Goal: Transaction & Acquisition: Purchase product/service

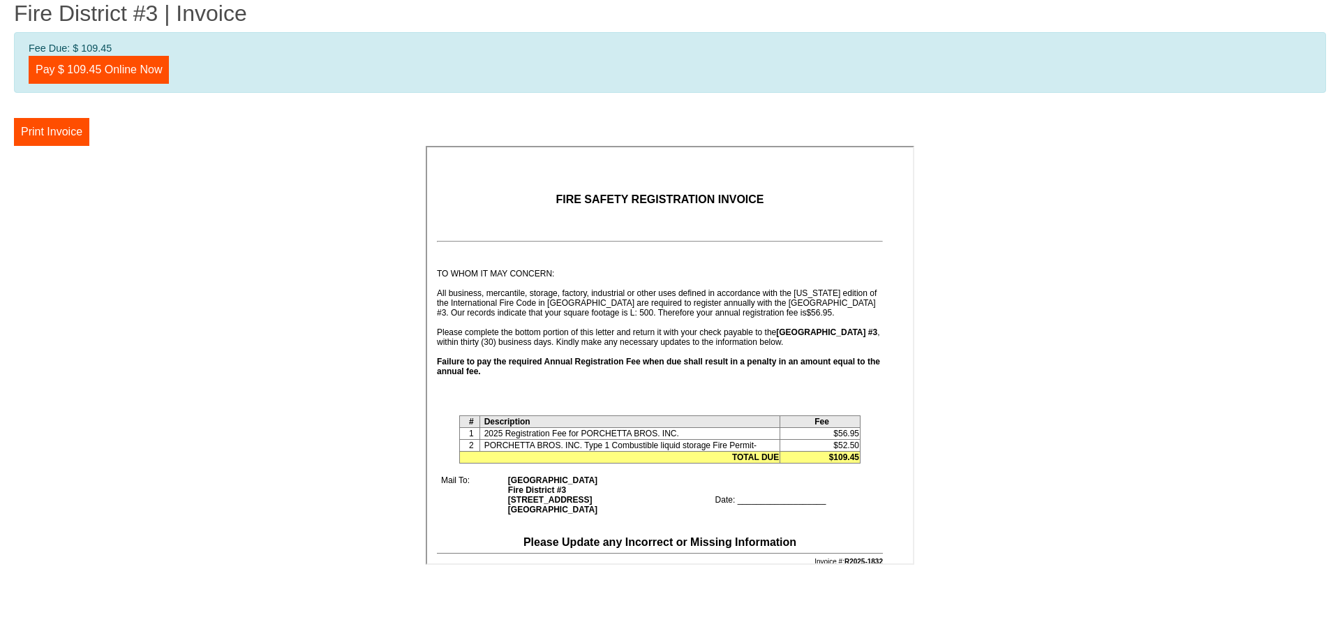
scroll to position [140, 0]
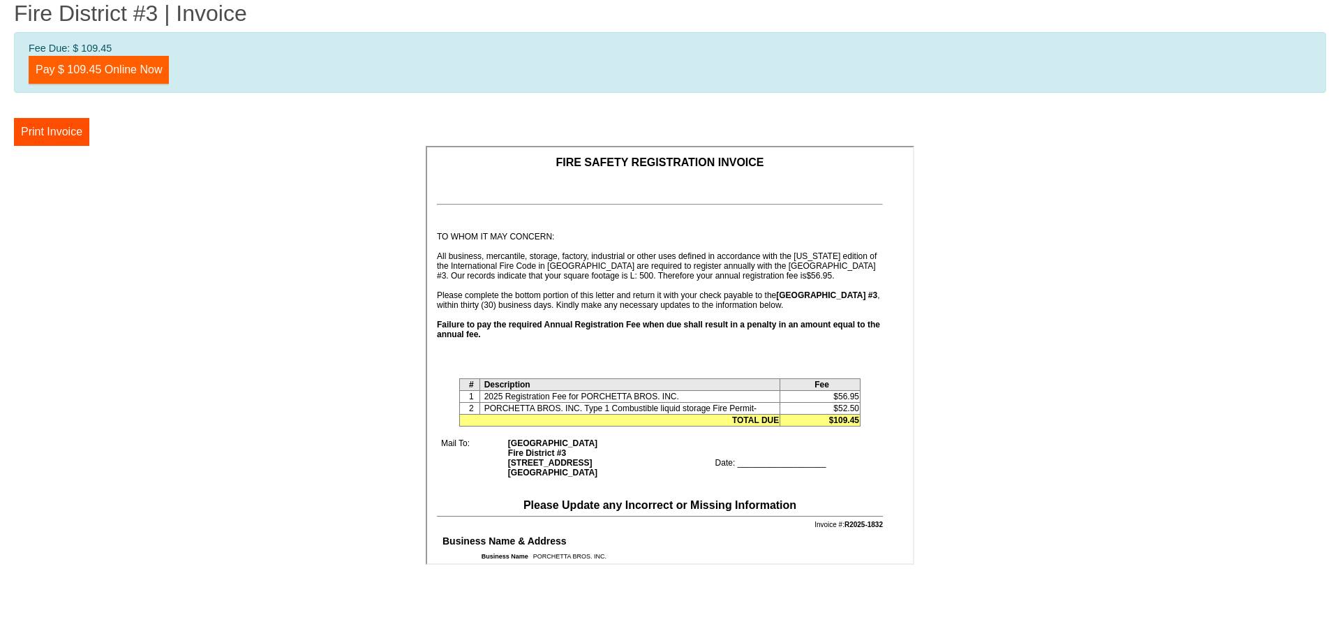
click at [100, 72] on link "Pay $ 109.45 Online Now" at bounding box center [99, 70] width 140 height 28
